Goal: Information Seeking & Learning: Learn about a topic

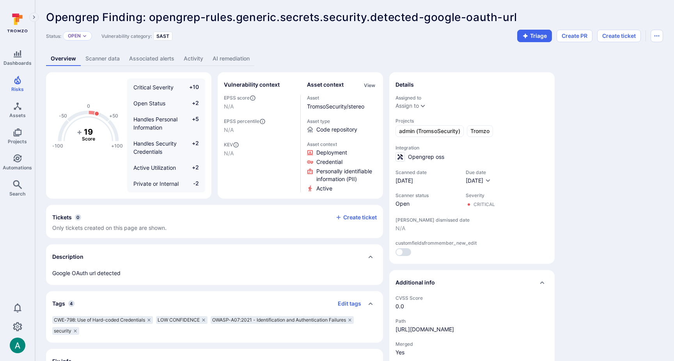
click at [246, 34] on div "Status: Open Vulnerability category: SAST Triage Create PR Create ticket" at bounding box center [354, 36] width 617 height 12
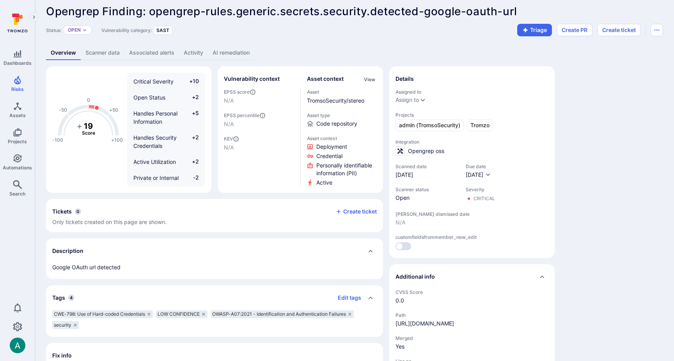
scroll to position [6, 0]
click at [238, 54] on link "AI remediation" at bounding box center [231, 53] width 46 height 14
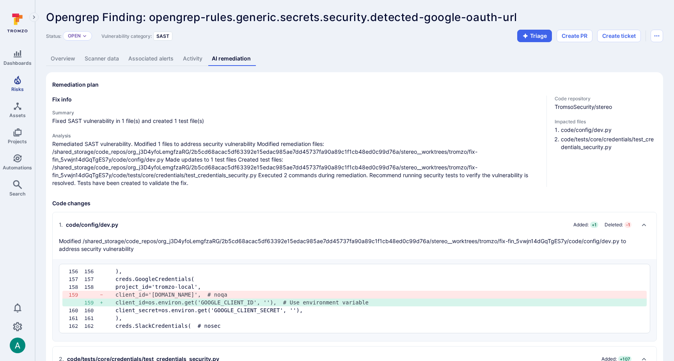
click at [20, 84] on icon "Risks" at bounding box center [17, 79] width 9 height 9
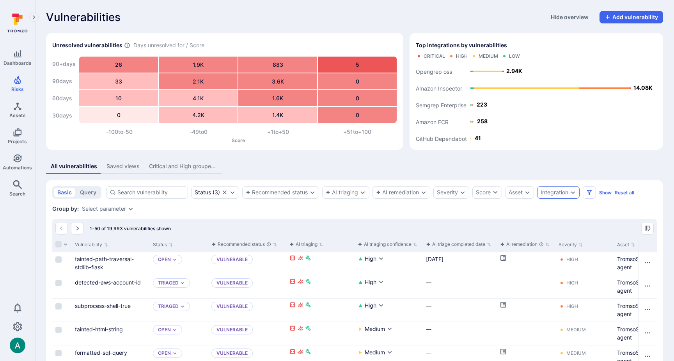
click at [554, 190] on div "Integration" at bounding box center [554, 192] width 28 height 6
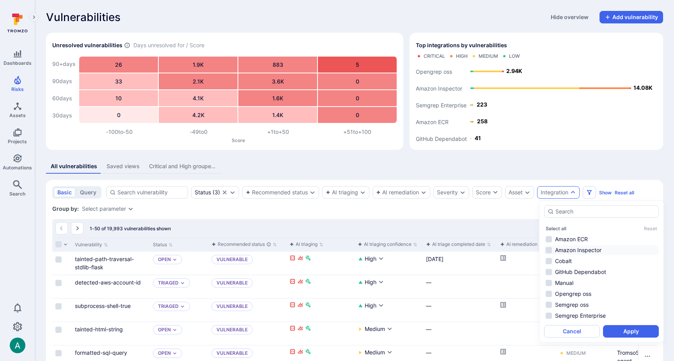
click at [590, 247] on li "Amazon Inspector" at bounding box center [601, 249] width 115 height 9
click at [635, 331] on button "Apply" at bounding box center [631, 331] width 56 height 12
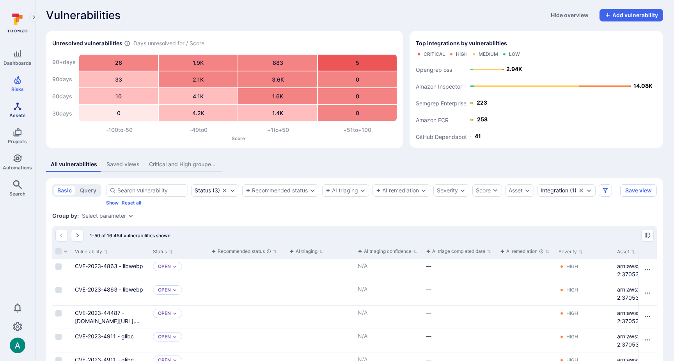
click at [18, 107] on icon "Assets" at bounding box center [17, 105] width 7 height 7
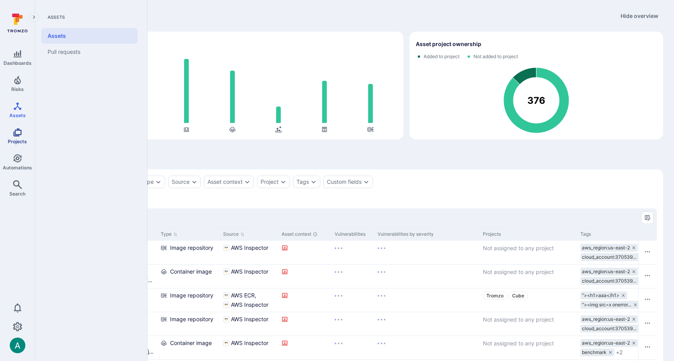
scroll to position [3, 0]
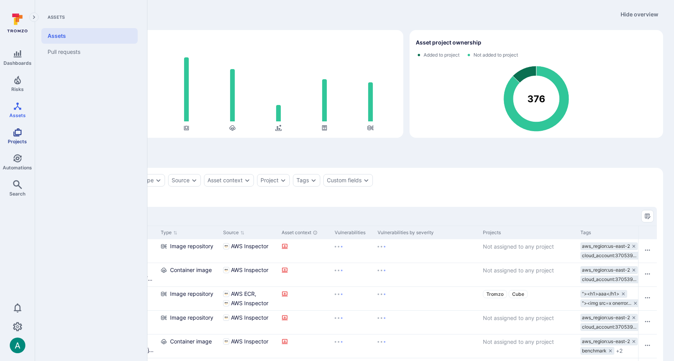
click at [16, 137] on link "Projects" at bounding box center [17, 135] width 35 height 23
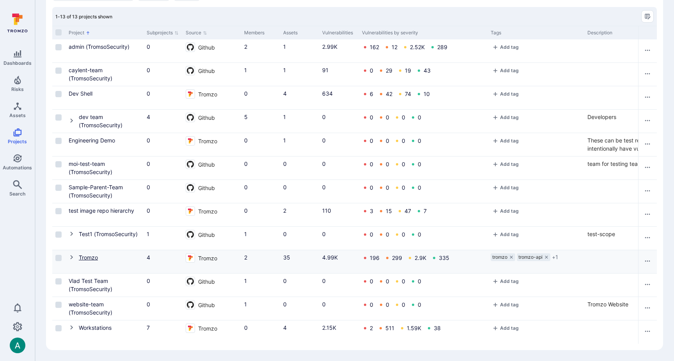
scroll to position [51, 0]
click at [83, 254] on link "Tromzo" at bounding box center [88, 257] width 19 height 7
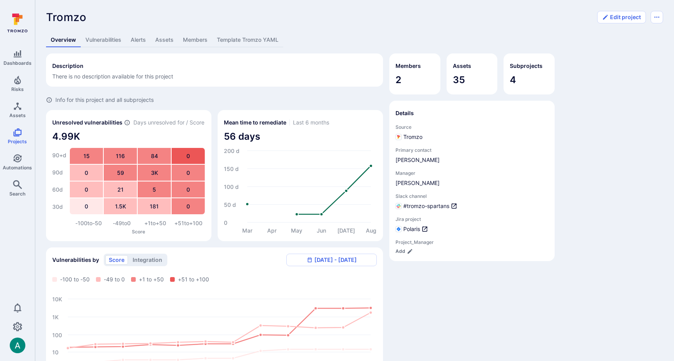
click at [162, 40] on link "Assets" at bounding box center [164, 40] width 28 height 14
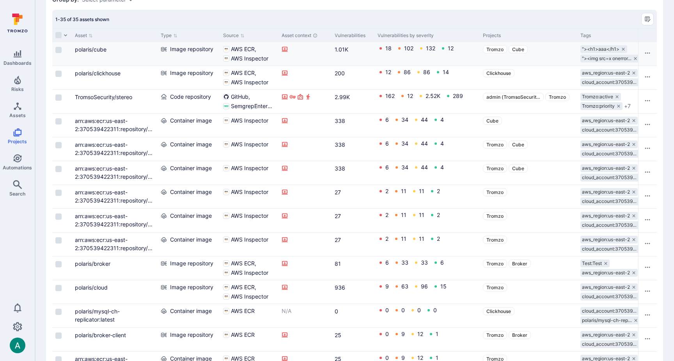
scroll to position [113, 0]
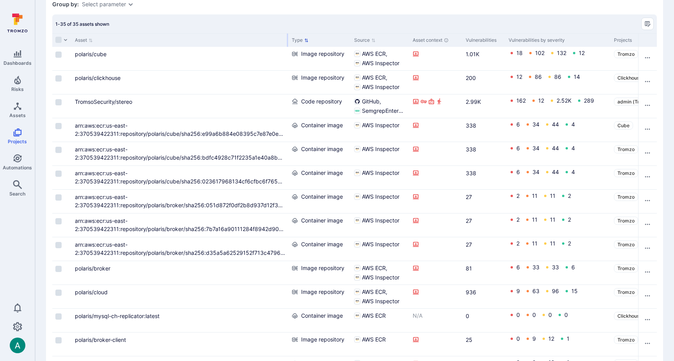
drag, startPoint x: 157, startPoint y: 40, endPoint x: 288, endPoint y: 42, distance: 131.0
click at [288, 42] on div at bounding box center [287, 40] width 1 height 13
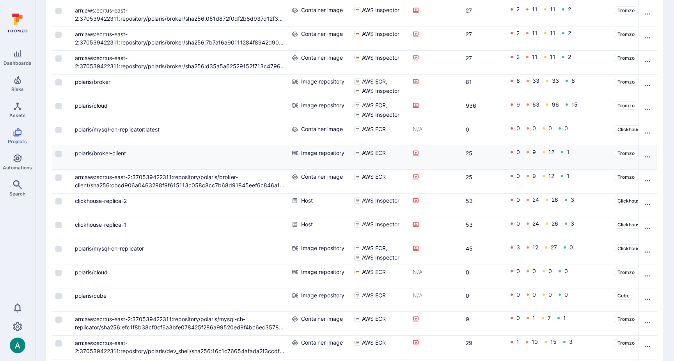
scroll to position [329, 0]
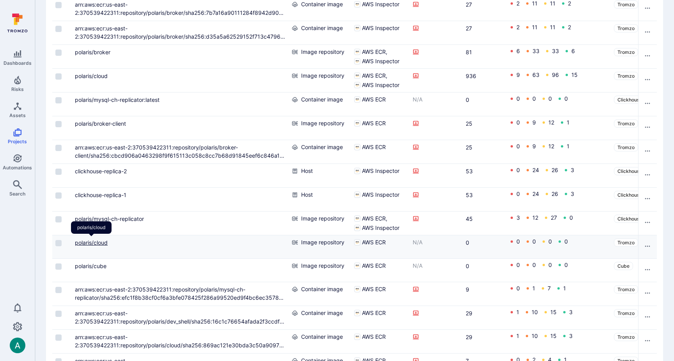
click at [83, 243] on link "polaris/cloud" at bounding box center [91, 242] width 33 height 7
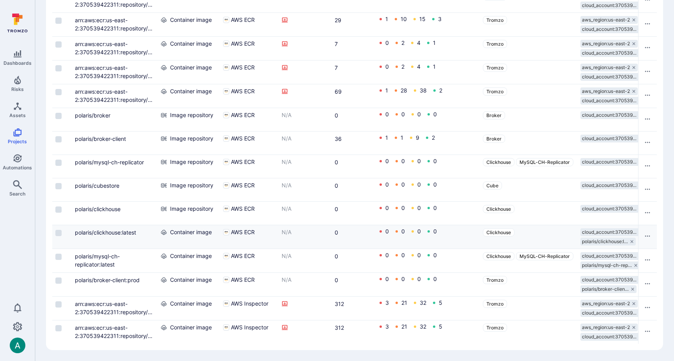
scroll to position [645, 0]
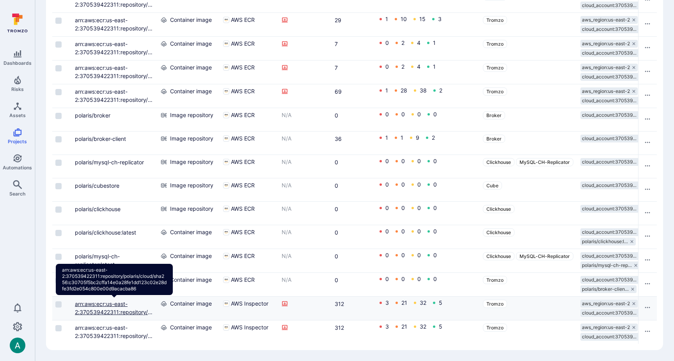
click at [110, 306] on link "arn:aws:ecr:us-east-2:370539422311:repository/polaris/cloud/sha256:c30705f5bc2c…" at bounding box center [115, 324] width 80 height 48
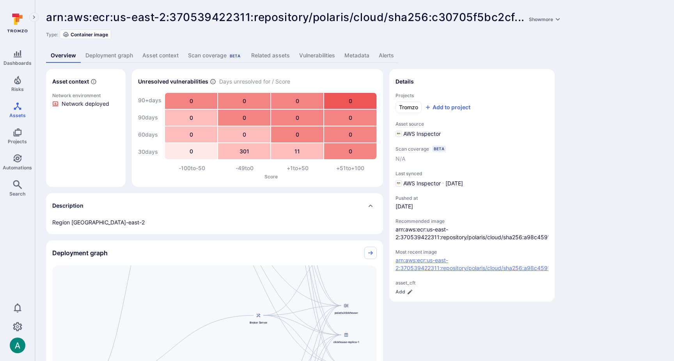
click at [526, 267] on link "arn:aws:ecr:us-east-2:370539422311:repository/polaris/cloud/sha256:a98c459143fd…" at bounding box center [561, 263] width 332 height 14
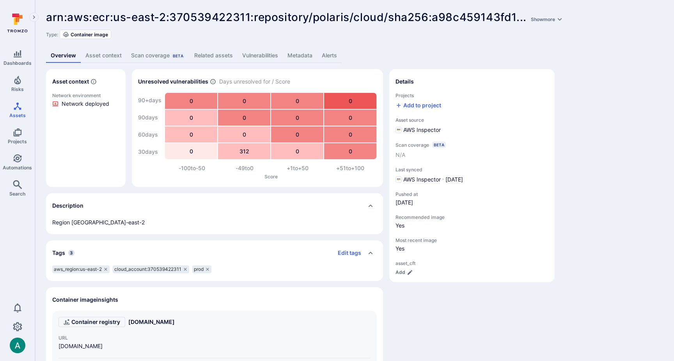
click at [247, 57] on link "Vulnerabilities" at bounding box center [259, 55] width 45 height 14
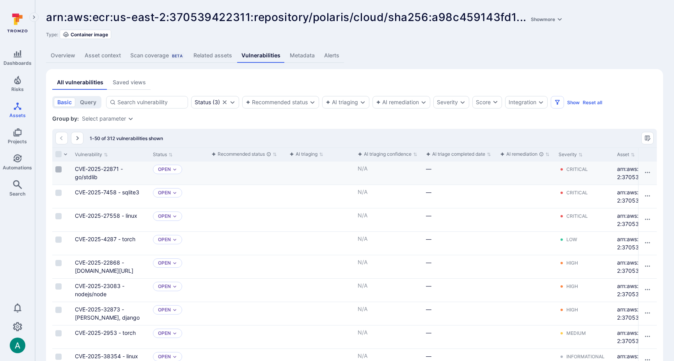
click at [59, 169] on input "Select row" at bounding box center [58, 169] width 6 height 6
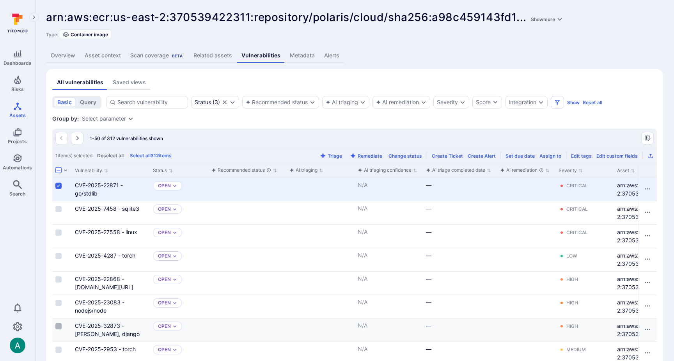
click at [59, 326] on input "Select row" at bounding box center [58, 326] width 6 height 6
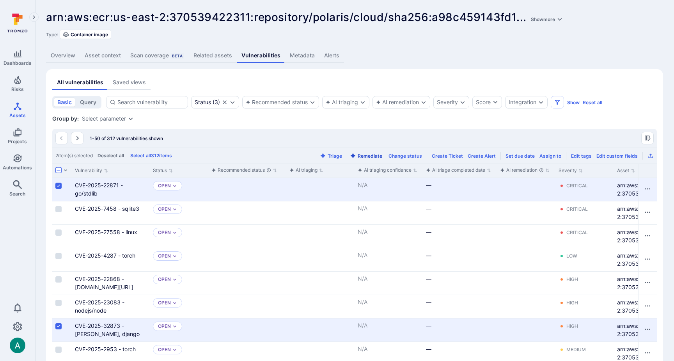
click at [370, 154] on button "Remediate" at bounding box center [365, 156] width 35 height 6
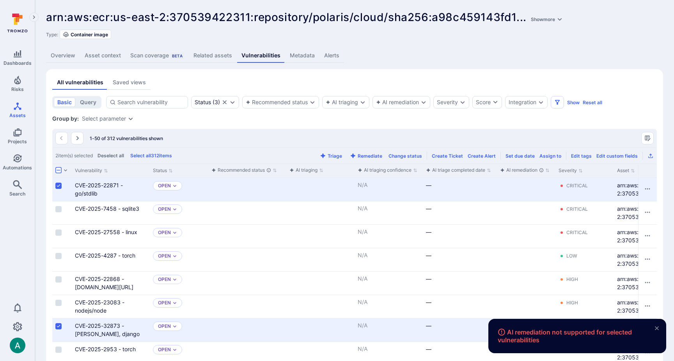
click at [60, 186] on input "Select row" at bounding box center [58, 185] width 6 height 6
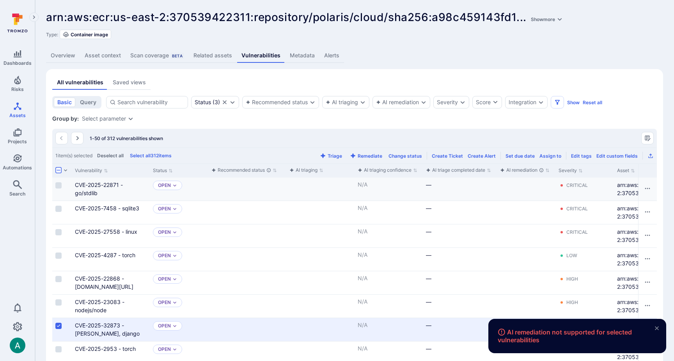
click at [58, 325] on input "Select row" at bounding box center [58, 325] width 6 height 6
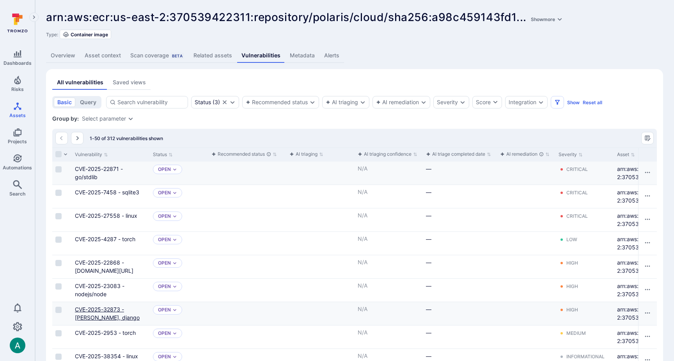
click at [121, 308] on link "CVE-2025-32873 - Django, django" at bounding box center [107, 313] width 65 height 15
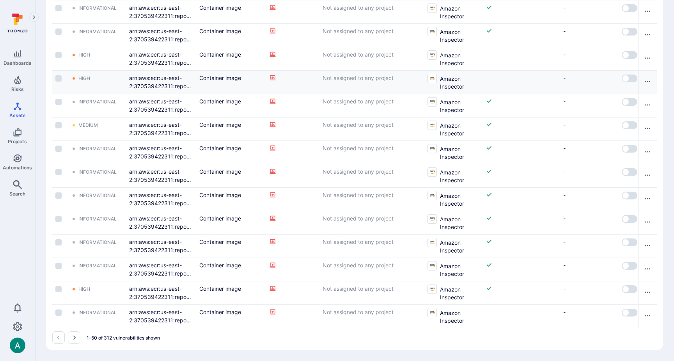
scroll to position [1003, 0]
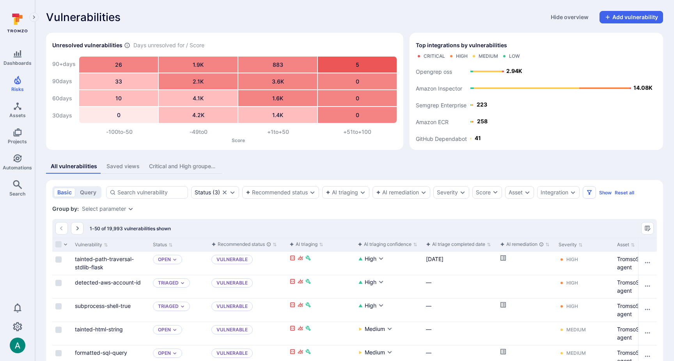
click at [490, 21] on div "Vulnerabilities Hide overview Add vulnerability" at bounding box center [354, 17] width 617 height 12
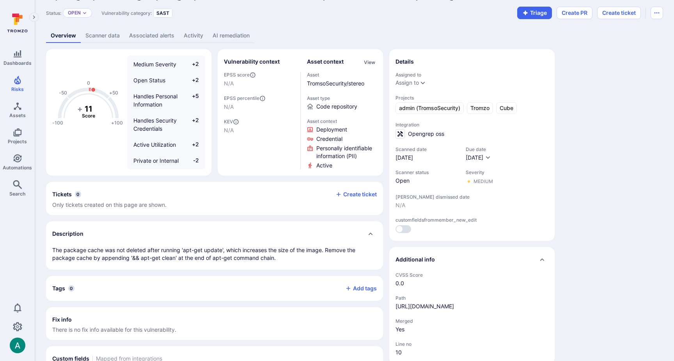
scroll to position [24, 0]
click at [225, 38] on link "AI remediation" at bounding box center [231, 35] width 46 height 14
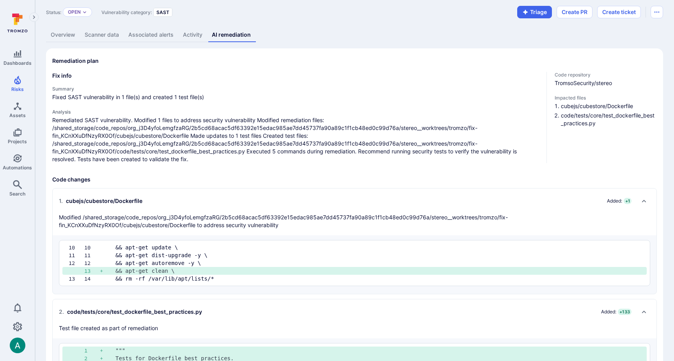
click at [50, 34] on link "Overview" at bounding box center [63, 35] width 34 height 14
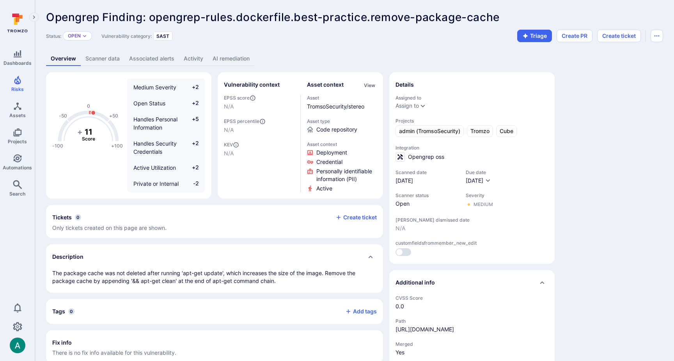
click at [241, 55] on link "AI remediation" at bounding box center [231, 58] width 46 height 14
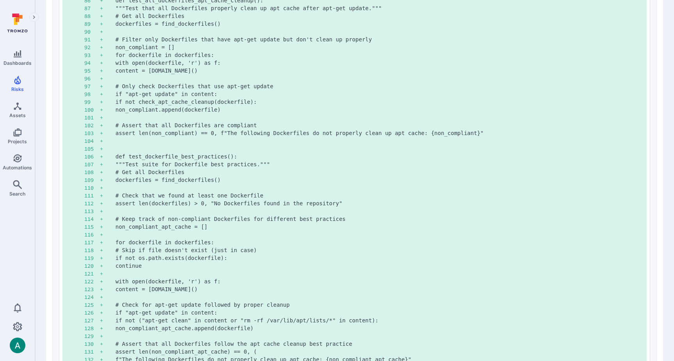
scroll to position [1037, 0]
drag, startPoint x: 287, startPoint y: 164, endPoint x: 267, endPoint y: 166, distance: 20.5
click at [286, 164] on pre """"Test suite for Dockerfile best practices."""" at bounding box center [377, 164] width 525 height 8
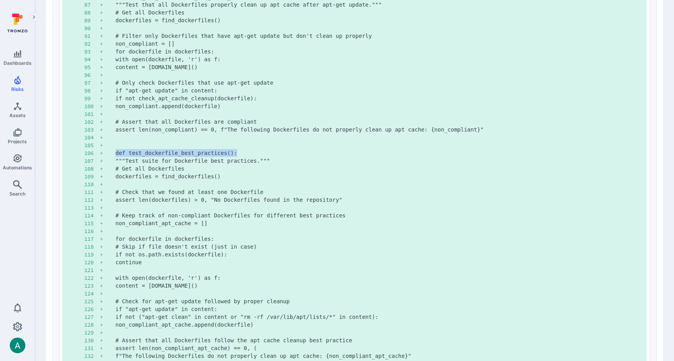
drag, startPoint x: 117, startPoint y: 157, endPoint x: 246, endPoint y: 151, distance: 129.2
click at [246, 151] on pre "def test_dockerfile_best_practices():" at bounding box center [377, 153] width 525 height 8
copy pre "def test_dockerfile_best_practices():"
